Goal: Find specific page/section: Find specific page/section

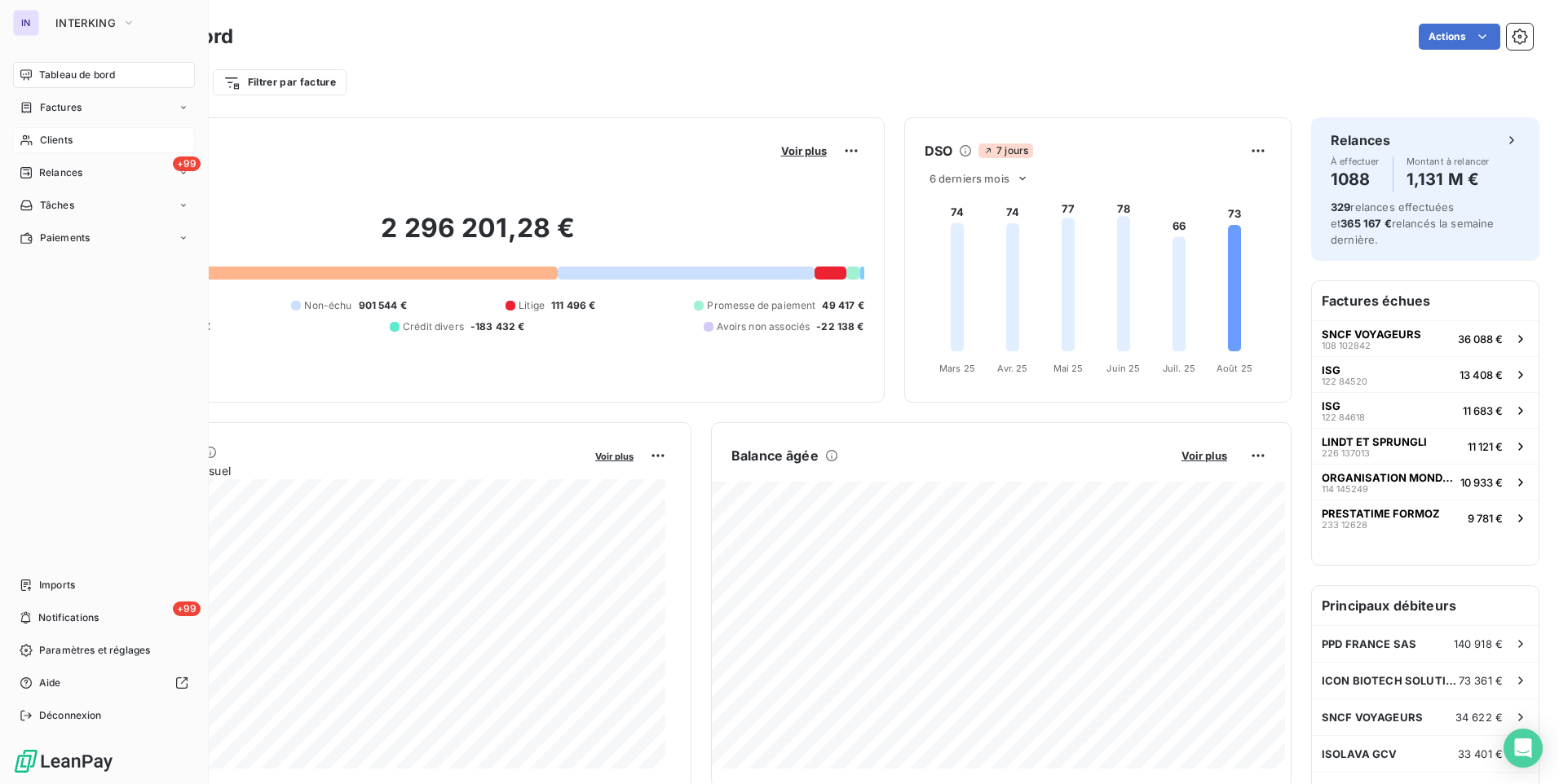
click at [42, 140] on span "Clients" at bounding box center [56, 139] width 33 height 14
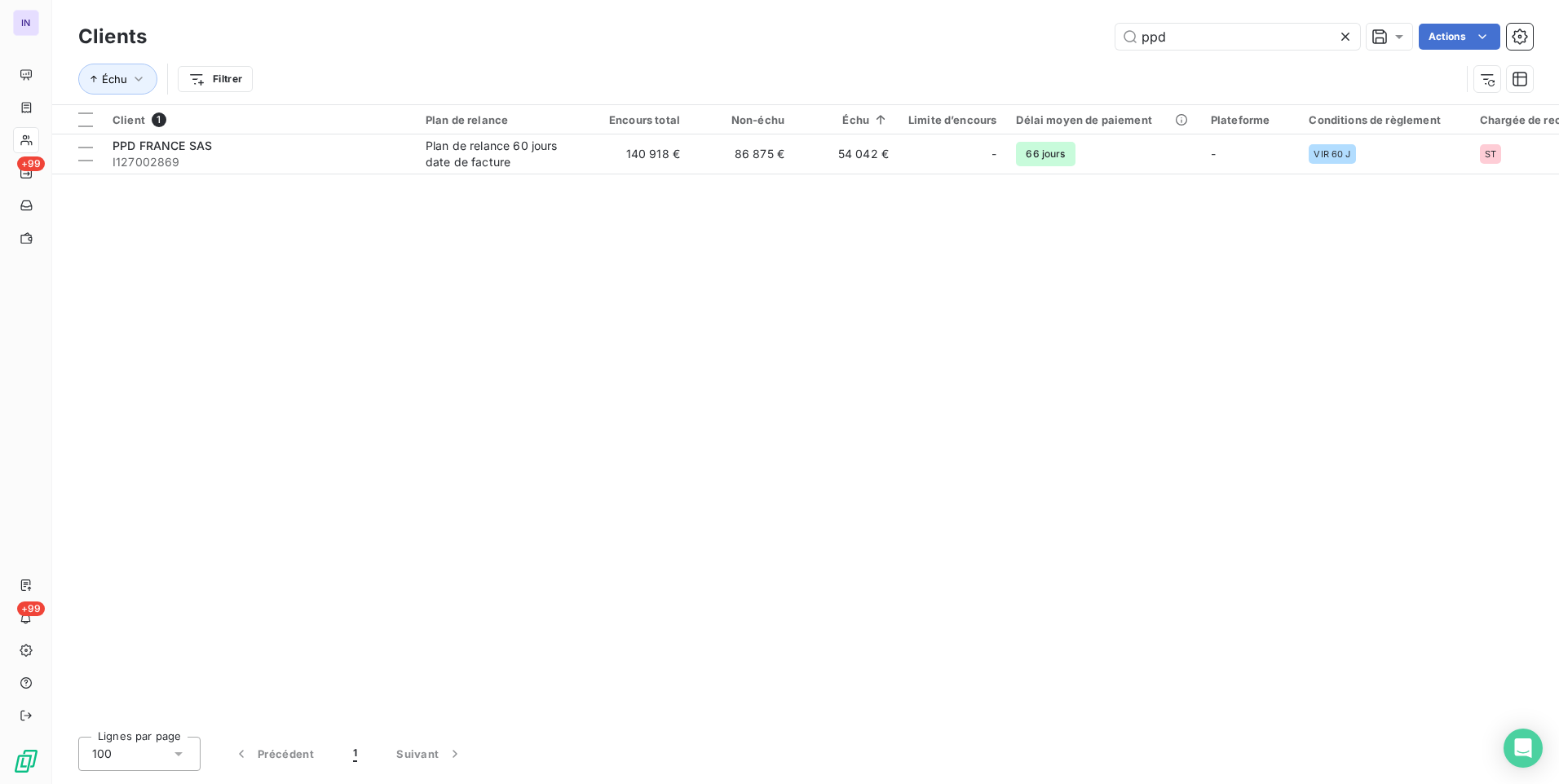
drag, startPoint x: 1215, startPoint y: 36, endPoint x: 1041, endPoint y: 34, distance: 174.0
click at [1049, 32] on div "ppd Actions" at bounding box center [849, 36] width 1366 height 26
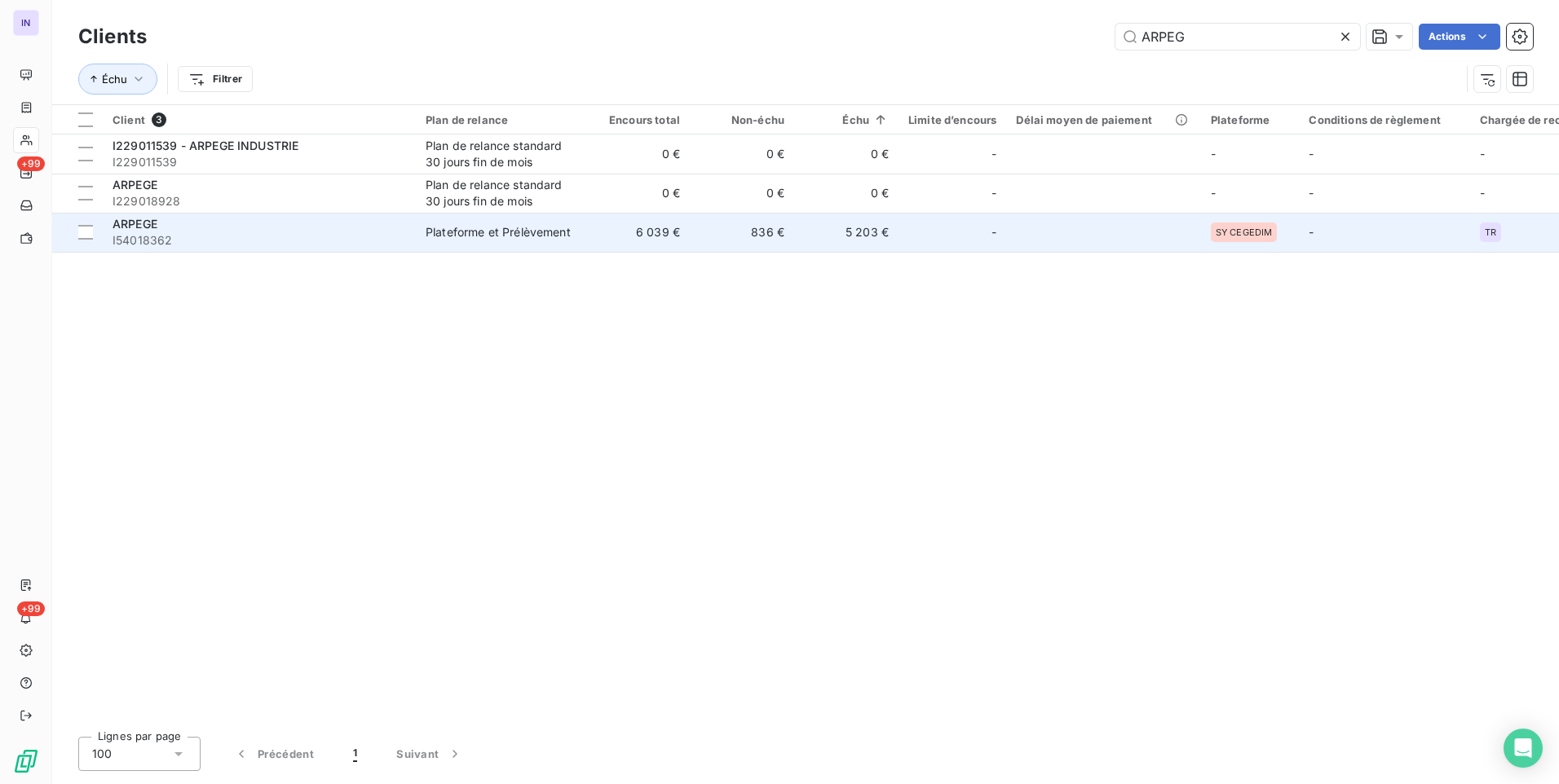
type input "ARPEG"
click at [342, 241] on span "I54018362" at bounding box center [259, 240] width 294 height 16
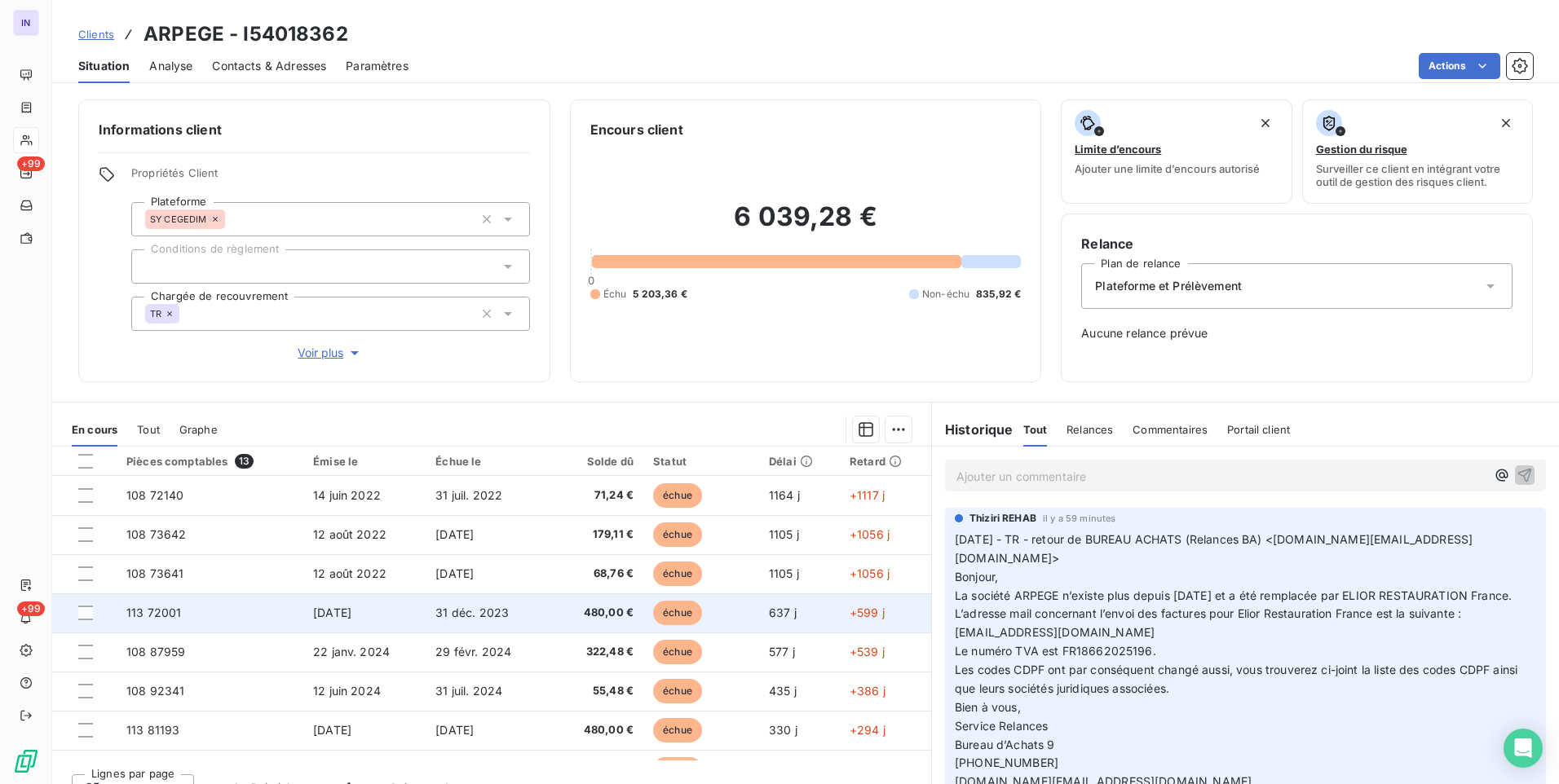
click at [390, 620] on td "[DATE]" at bounding box center [365, 613] width 122 height 39
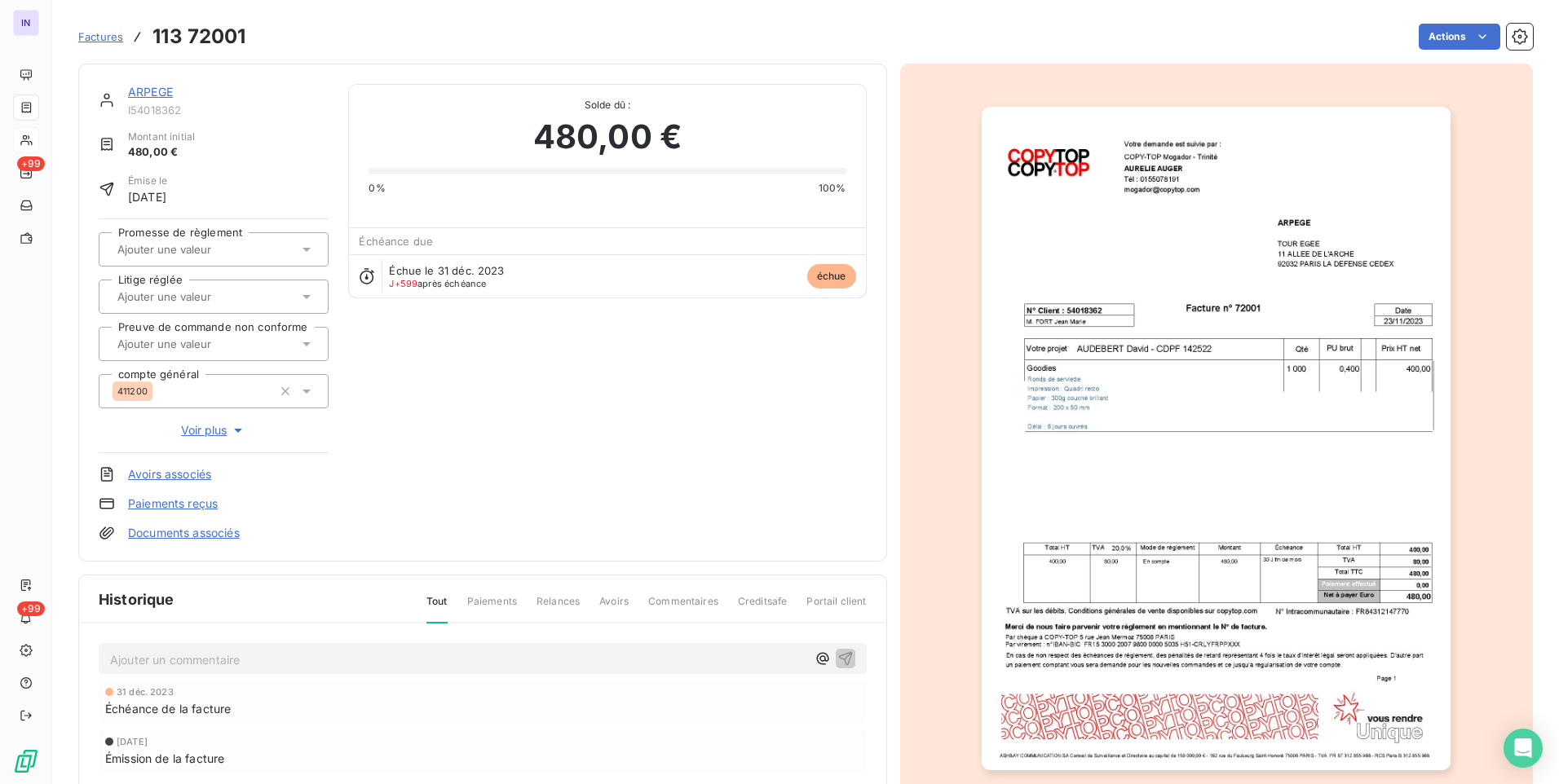
click at [221, 529] on link "Documents associés" at bounding box center [184, 532] width 112 height 16
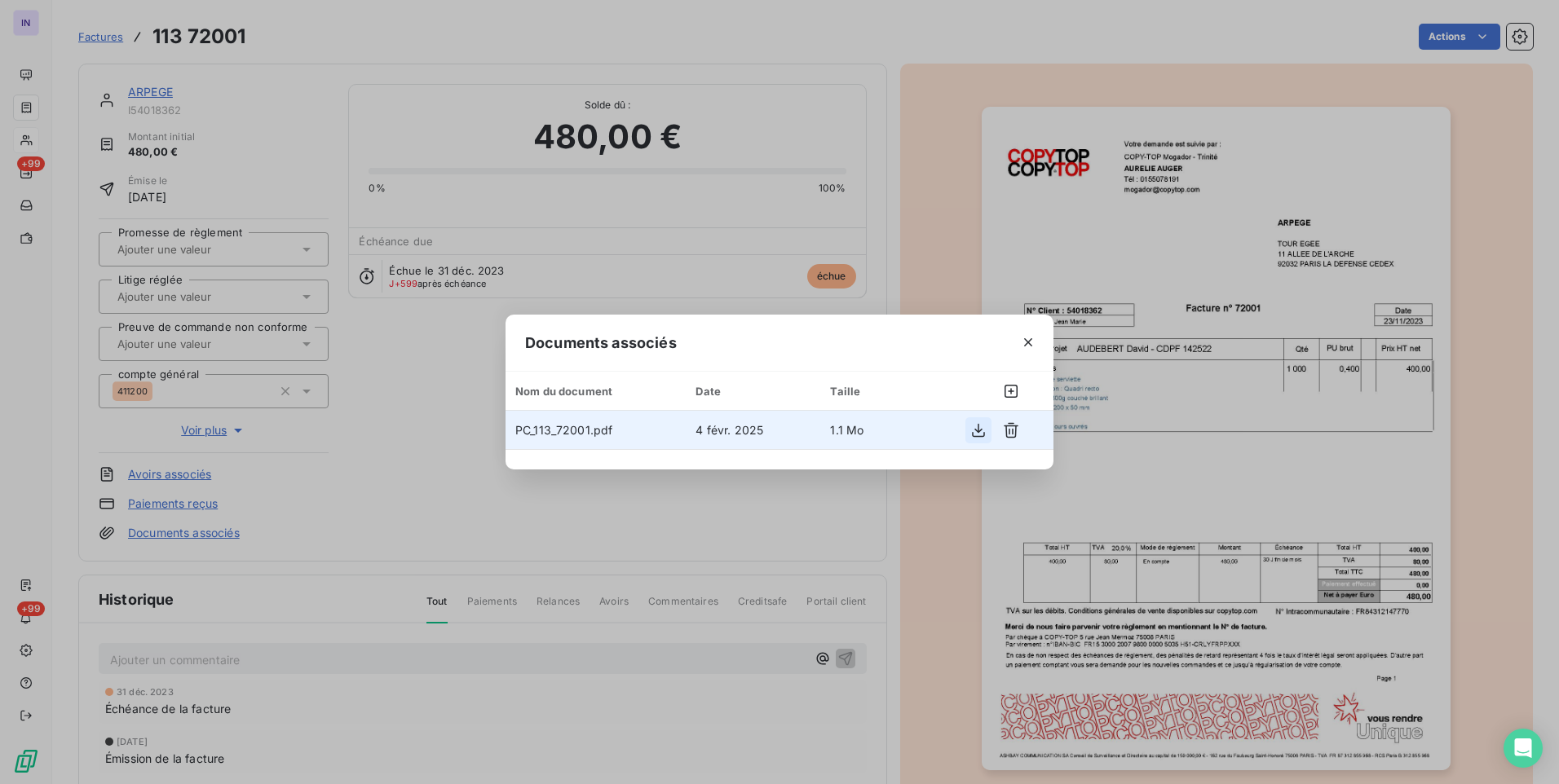
click at [980, 428] on icon "button" at bounding box center [978, 430] width 16 height 16
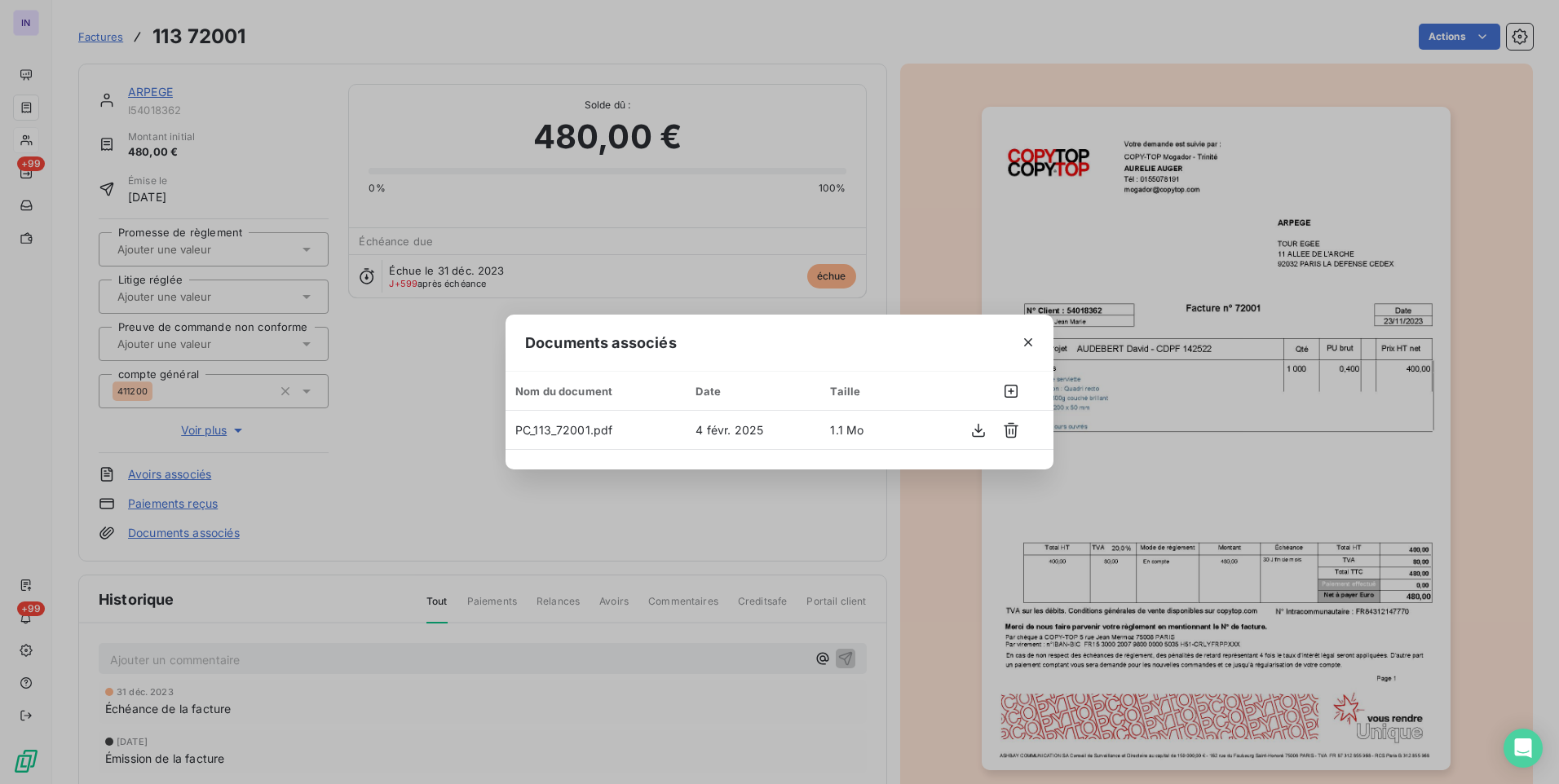
drag, startPoint x: 1030, startPoint y: 343, endPoint x: 520, endPoint y: 277, distance: 514.3
click at [1027, 341] on icon "button" at bounding box center [1028, 342] width 8 height 8
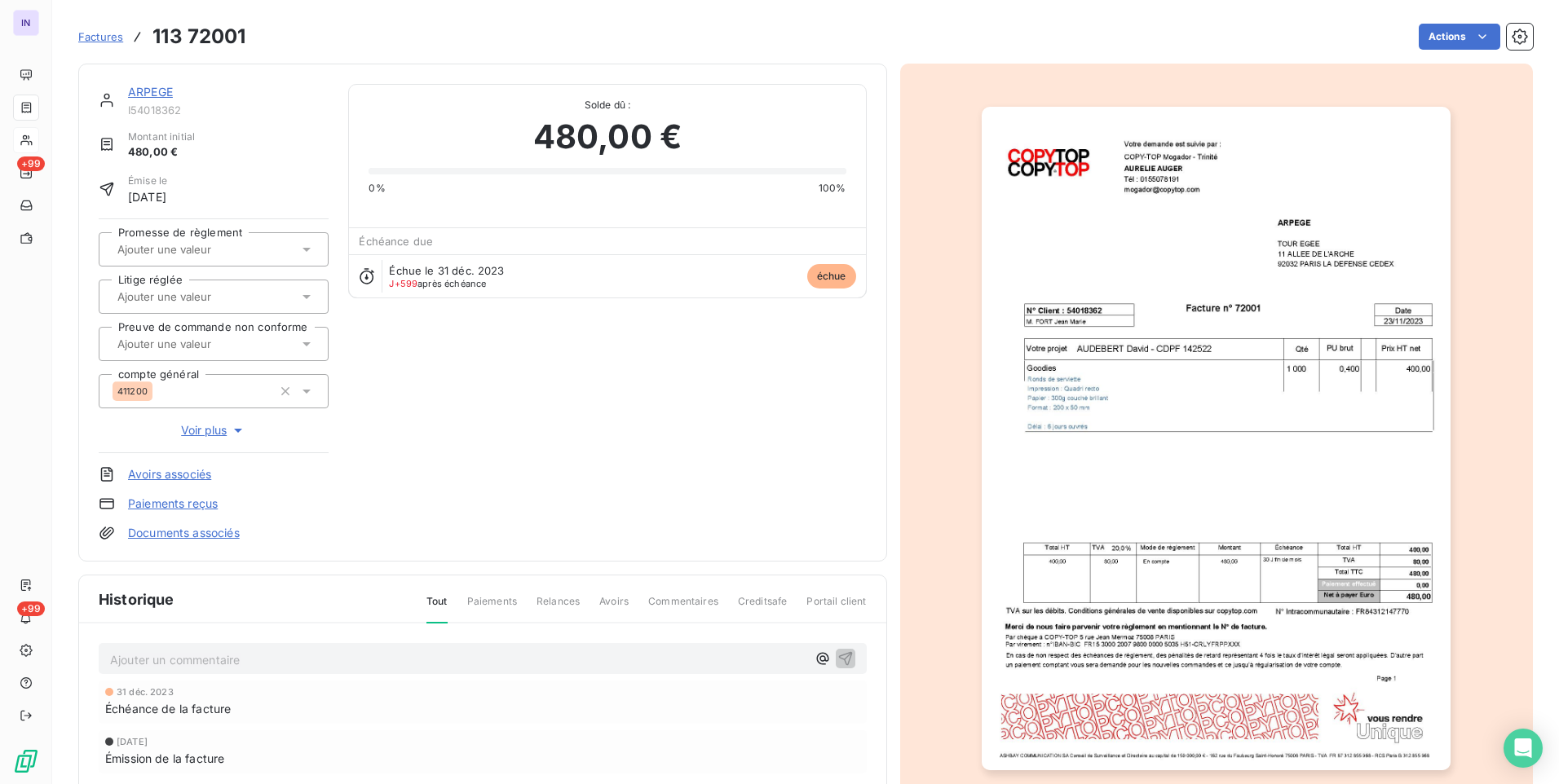
click at [146, 92] on link "ARPEGE" at bounding box center [150, 91] width 44 height 14
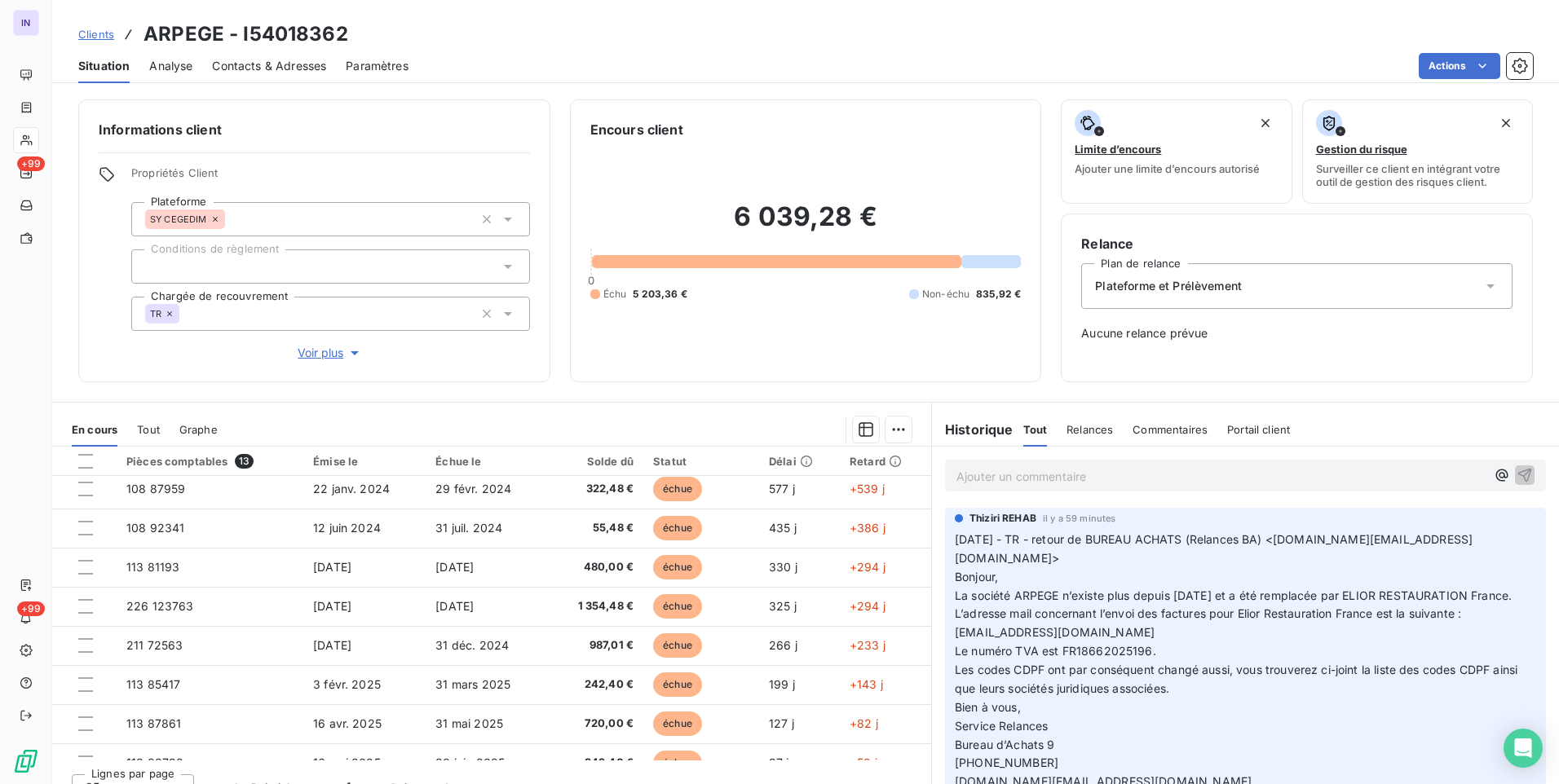
scroll to position [225, 0]
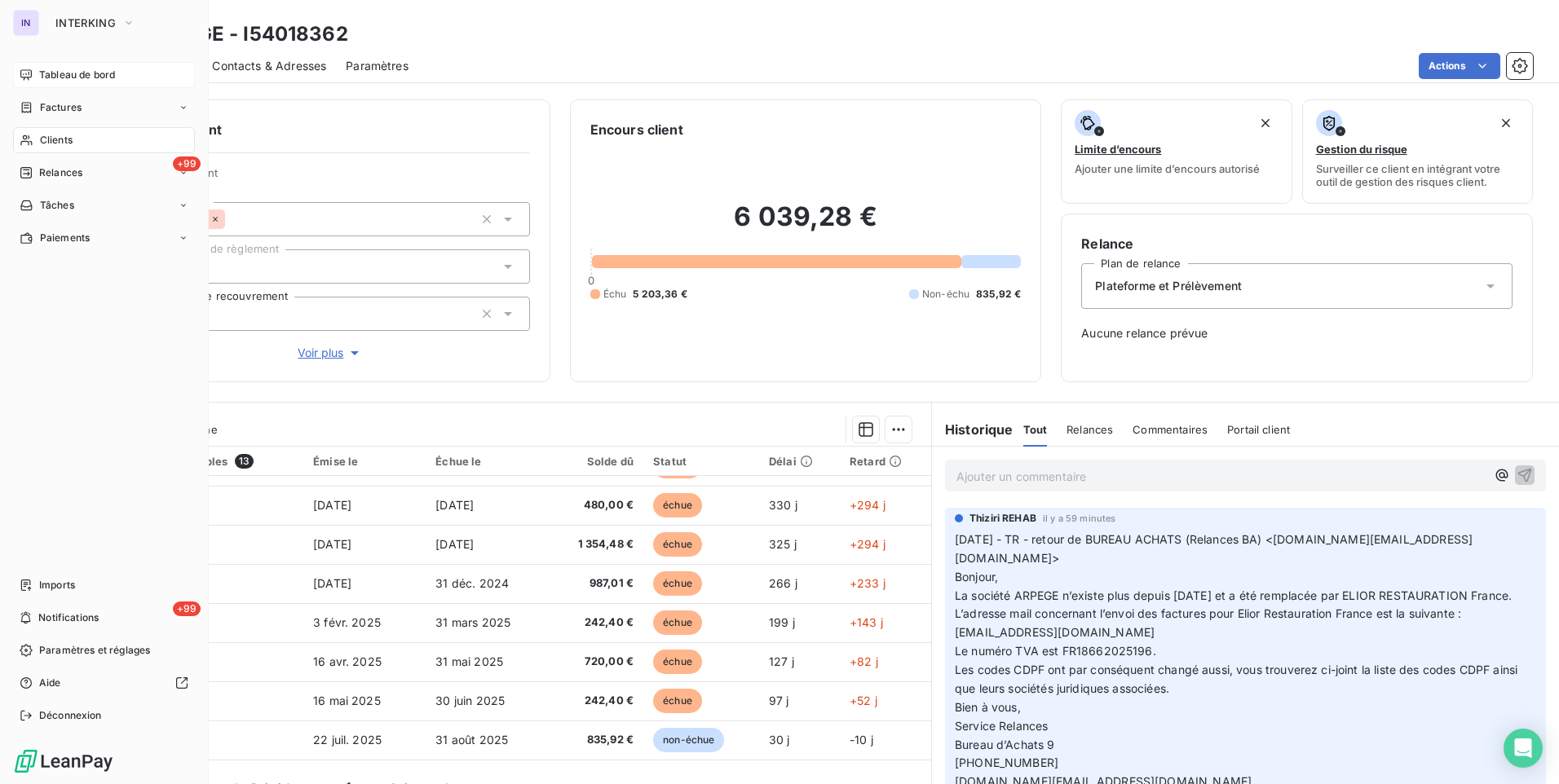
click at [44, 70] on span "Tableau de bord" at bounding box center [77, 75] width 75 height 14
